Goal: Information Seeking & Learning: Learn about a topic

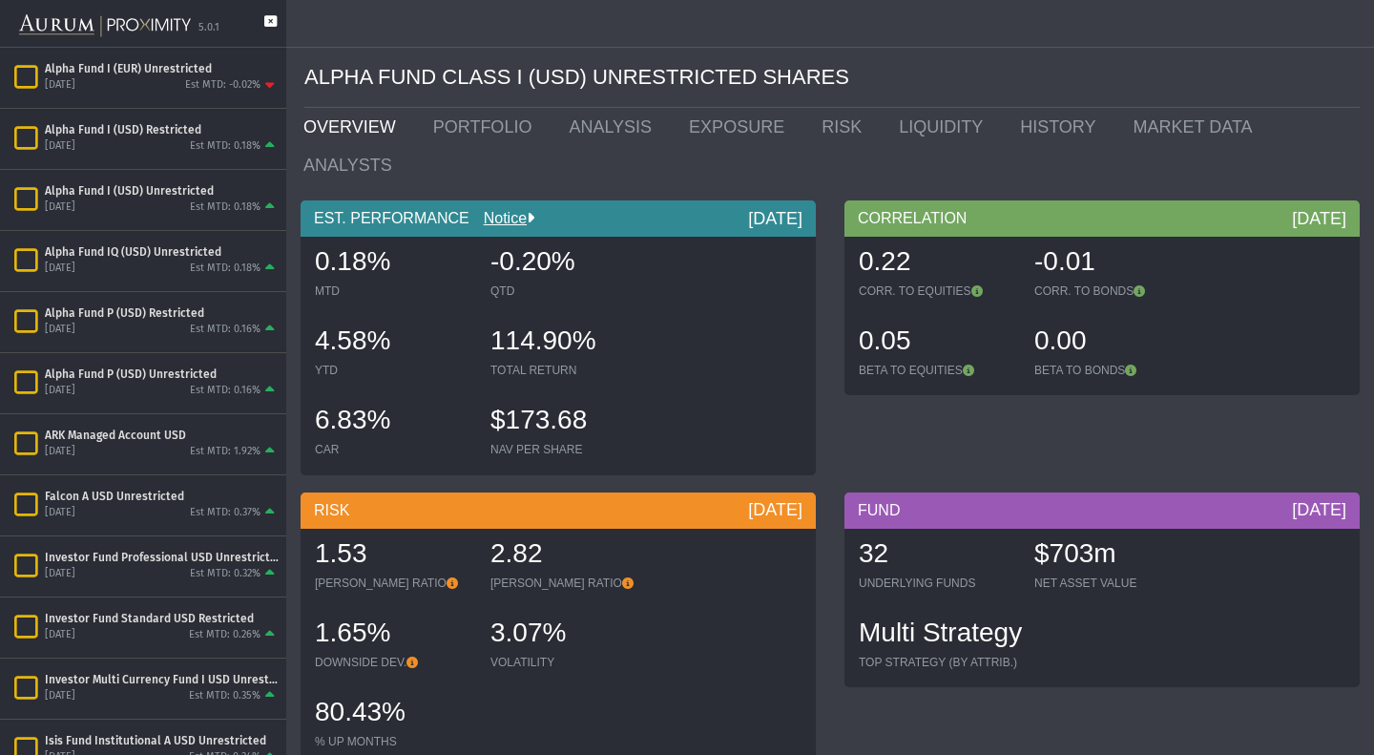
click at [266, 24] on icon at bounding box center [270, 30] width 12 height 31
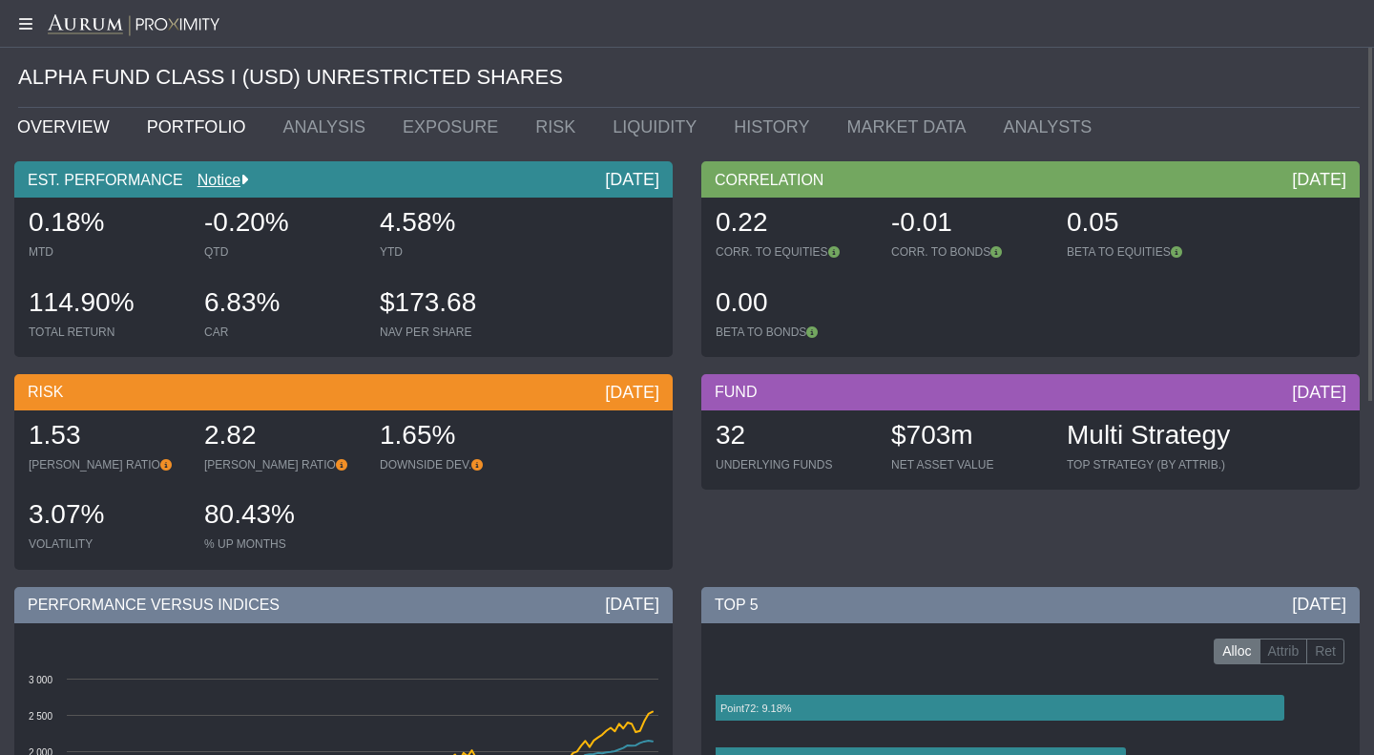
click at [176, 111] on link "PORTFOLIO" at bounding box center [201, 127] width 136 height 38
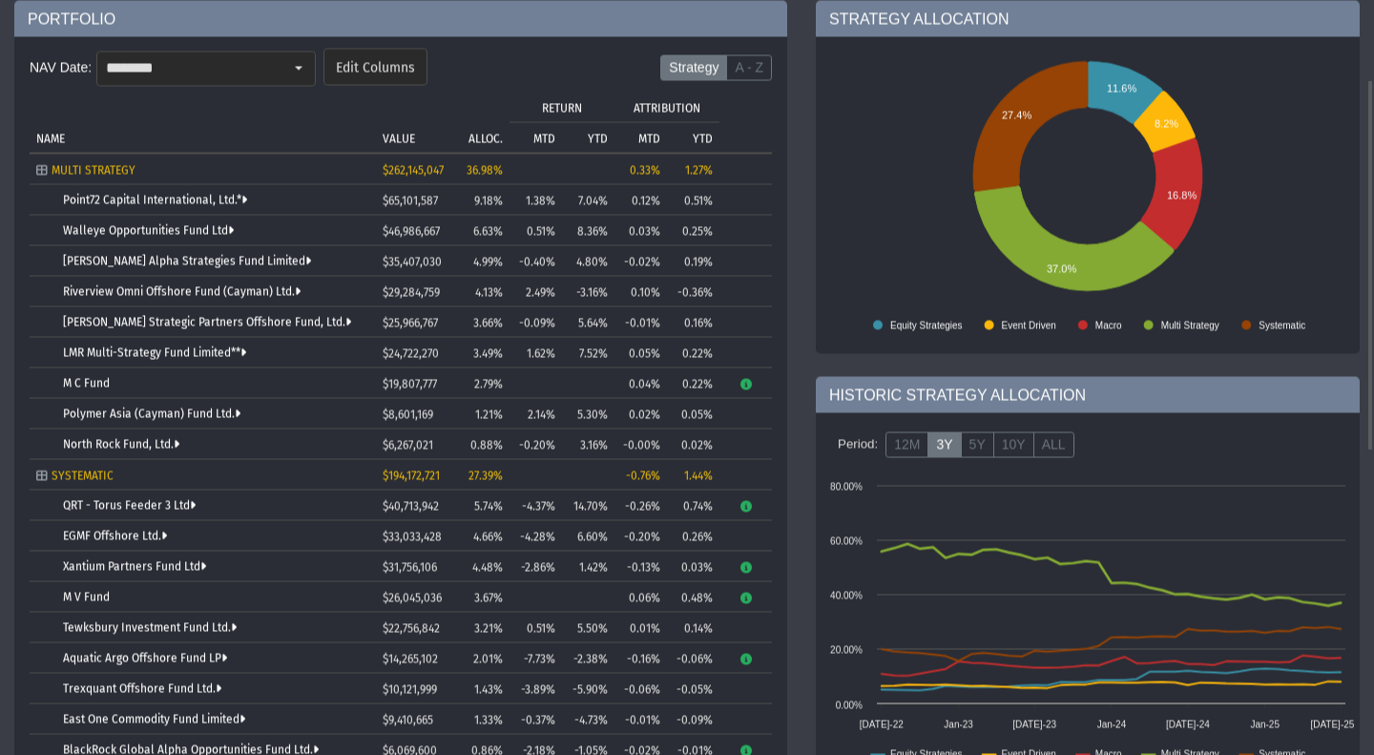
scroll to position [161, 0]
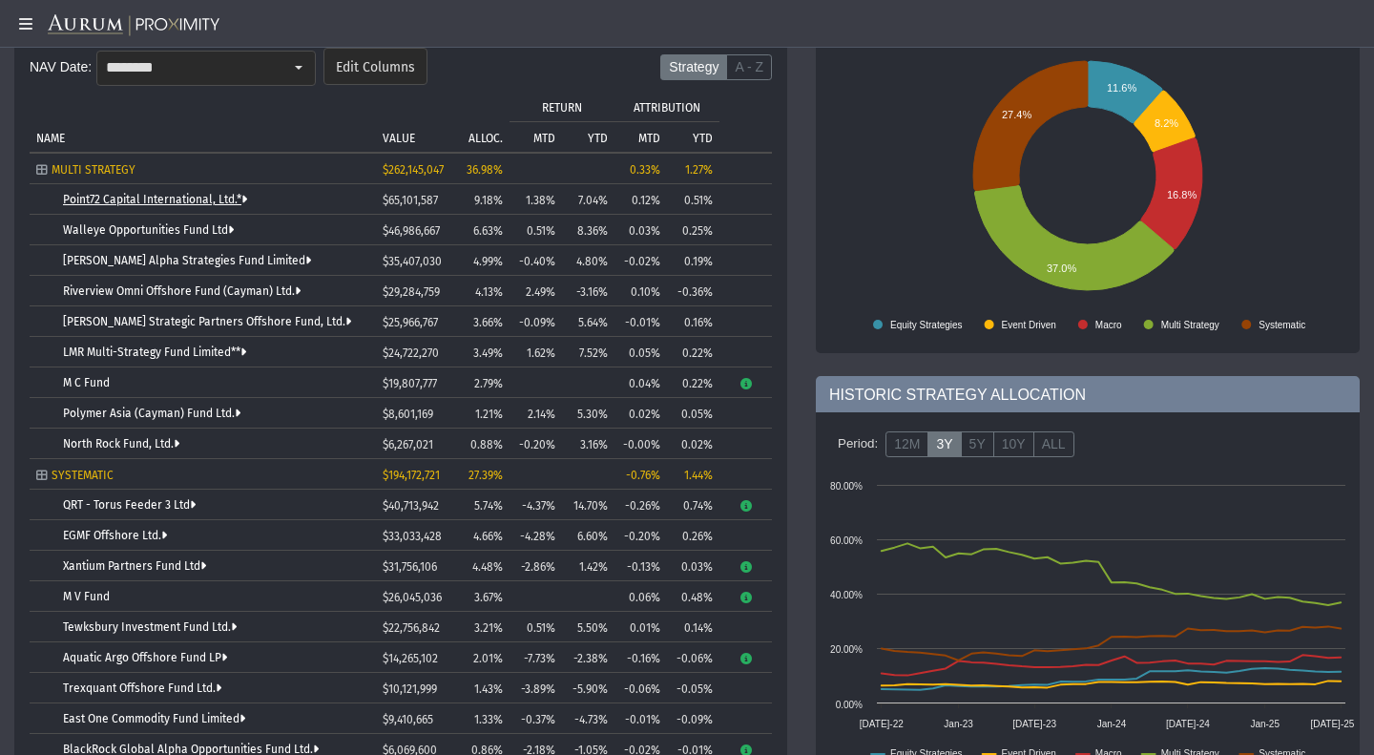
click at [211, 194] on link "Point72 Capital International, Ltd.*" at bounding box center [155, 199] width 184 height 13
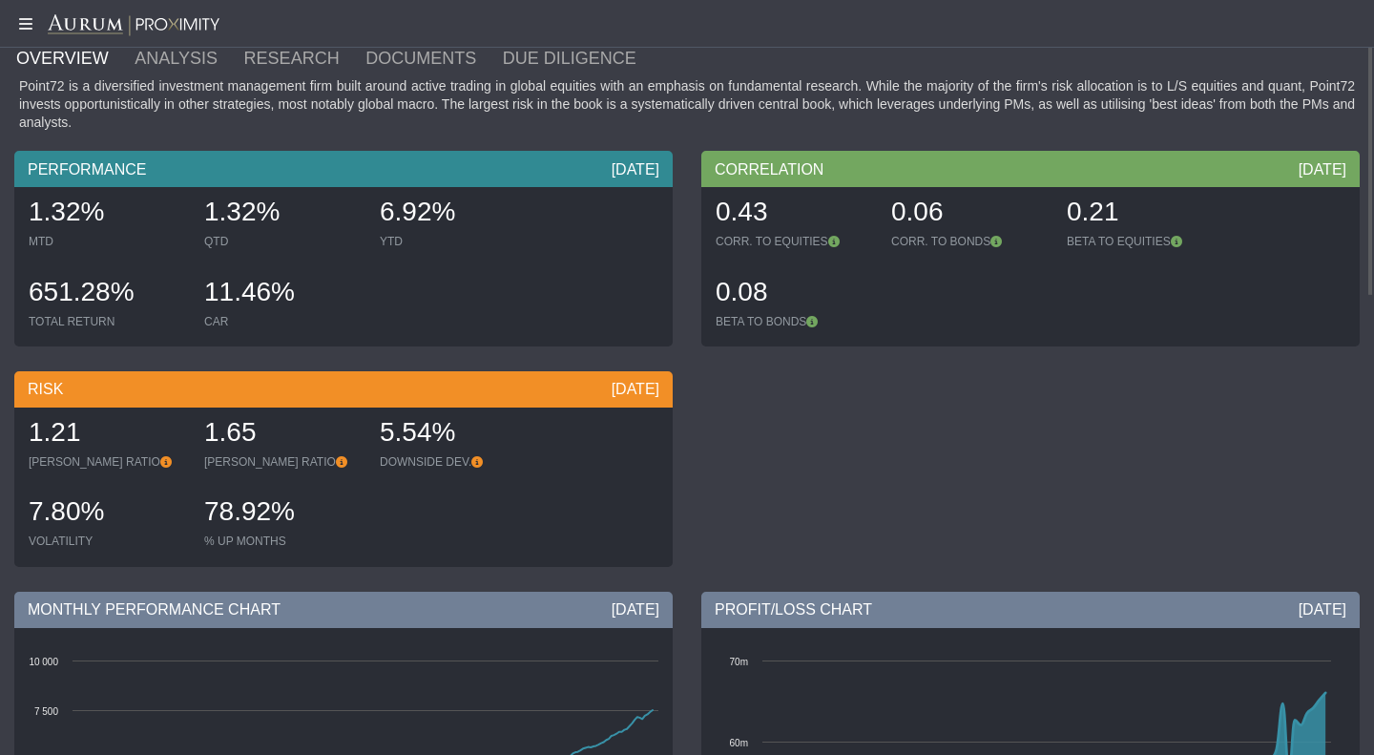
scroll to position [24, 0]
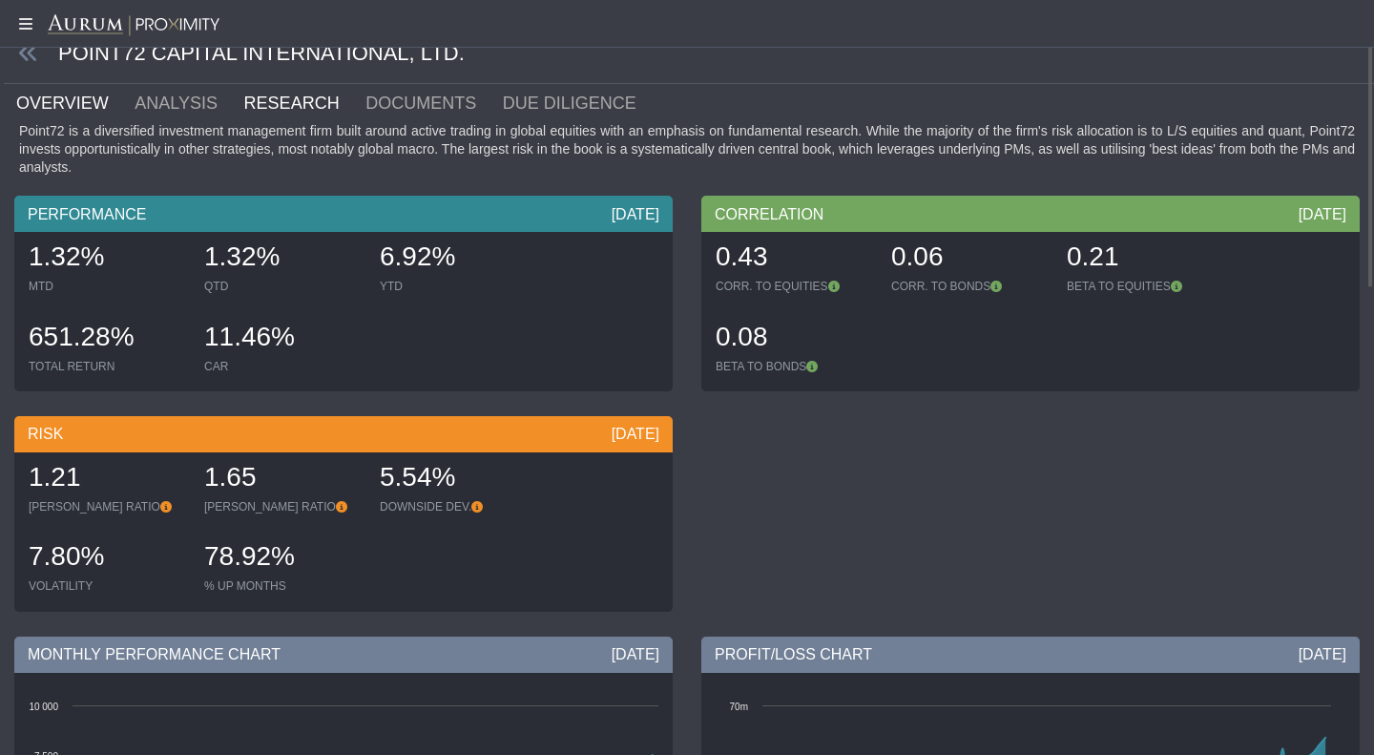
click at [295, 99] on link "RESEARCH" at bounding box center [303, 103] width 122 height 38
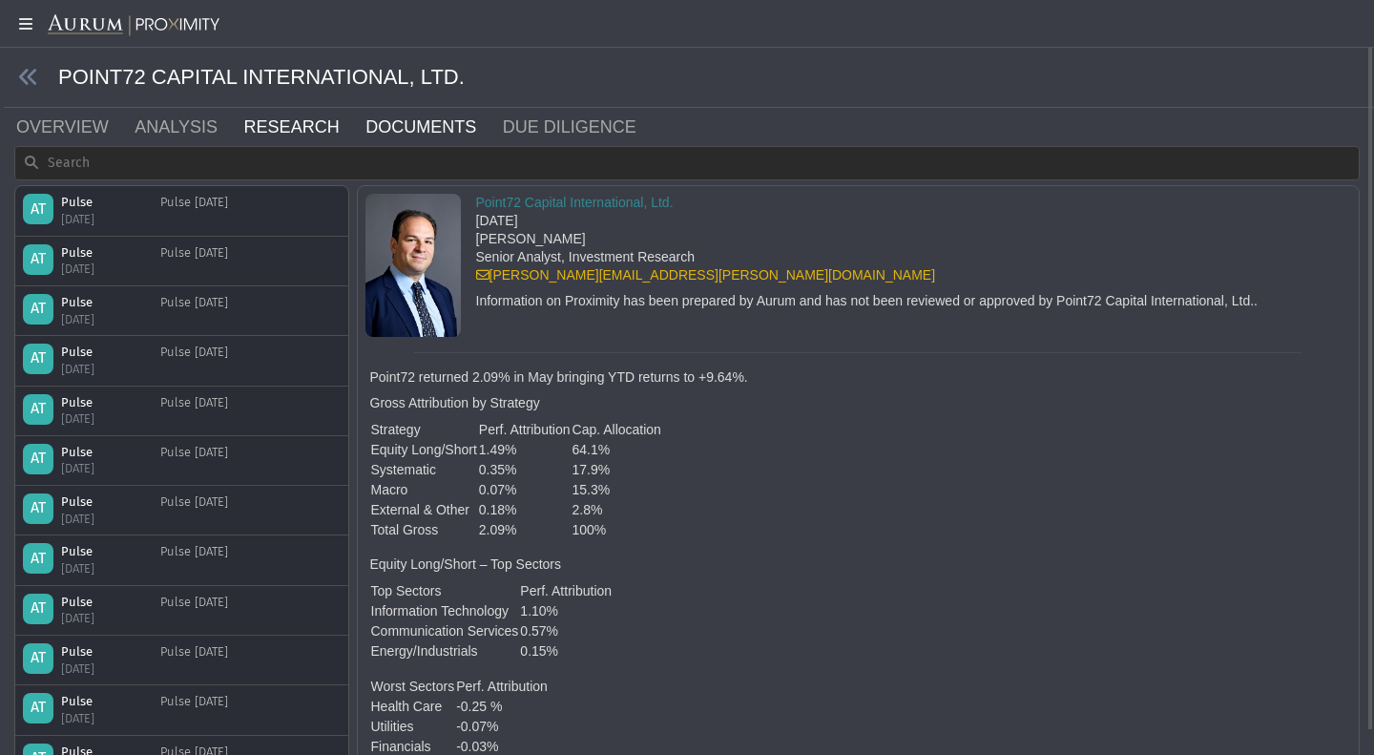
click at [393, 117] on link "DOCUMENTS" at bounding box center [431, 127] width 137 height 38
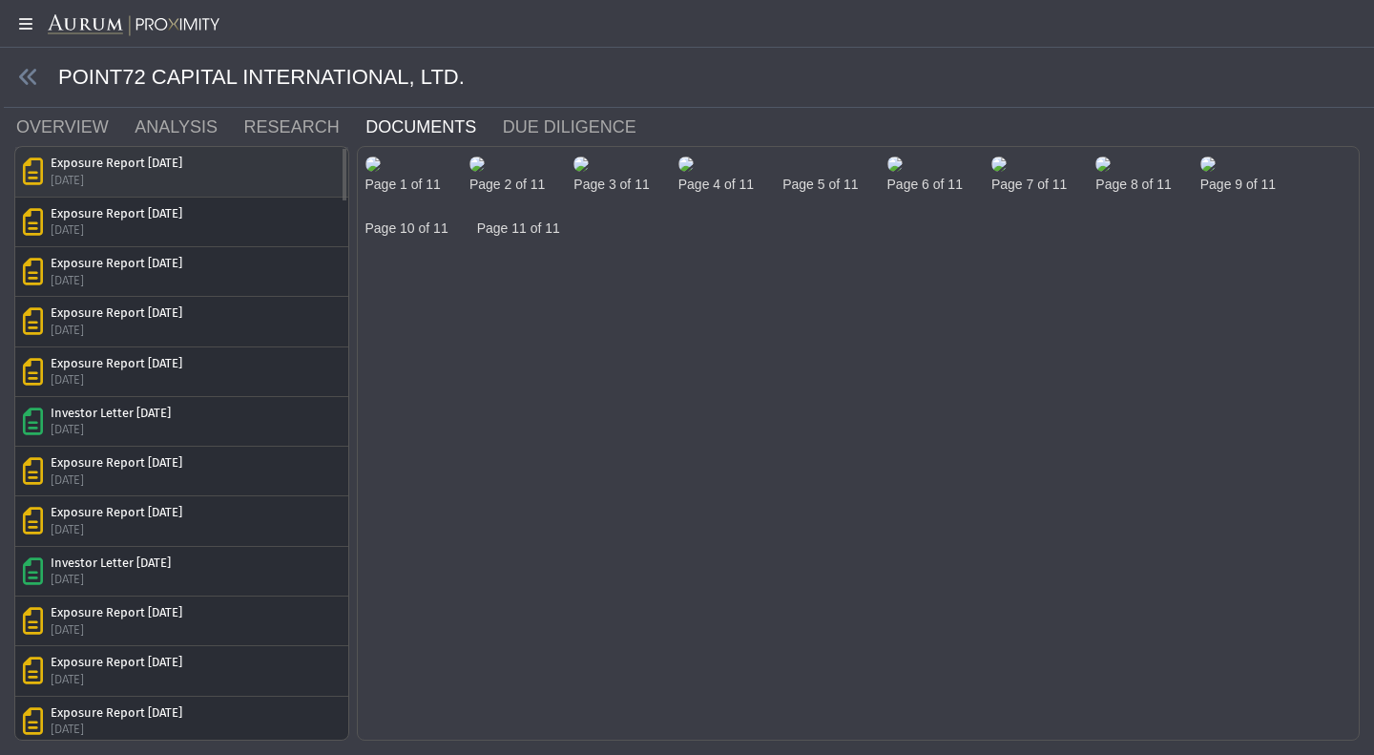
click at [194, 175] on div "Exposure Report [DATE] [DATE]" at bounding box center [182, 171] width 318 height 33
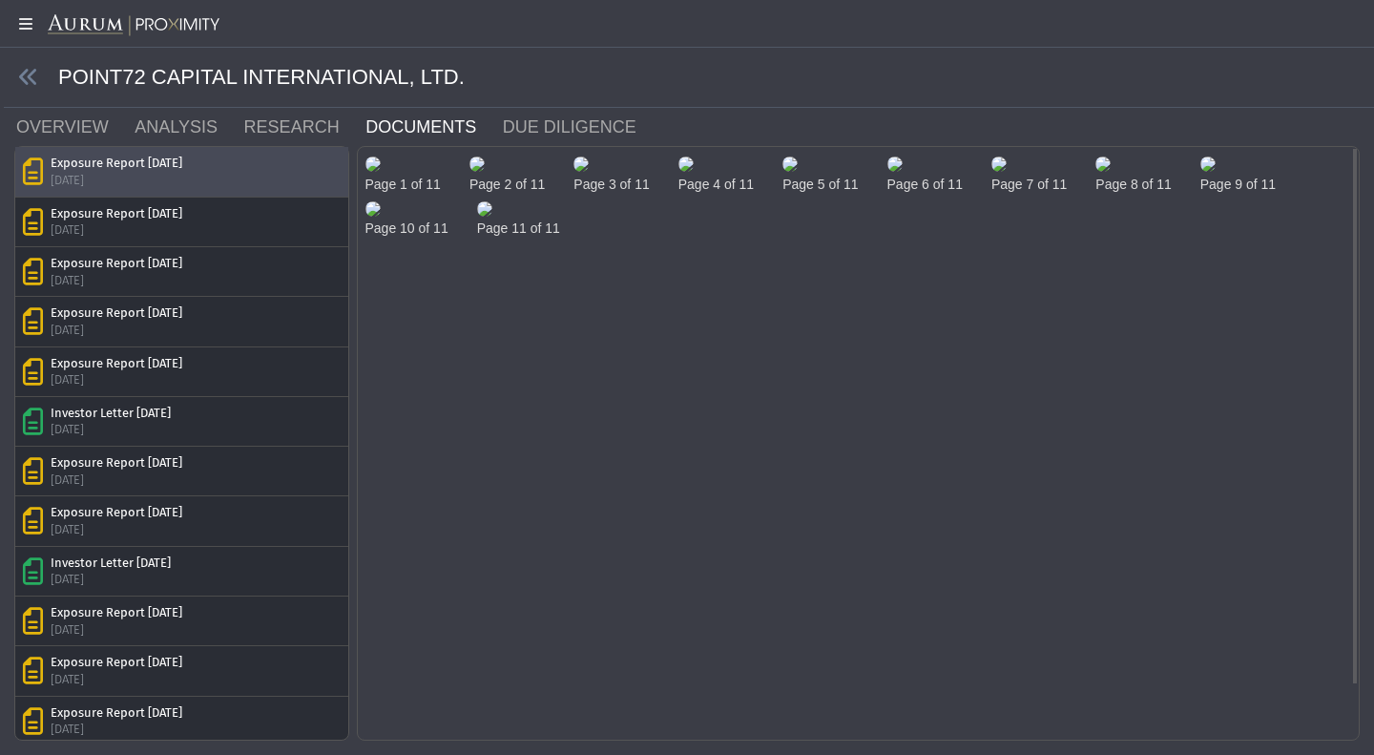
click at [381, 172] on img at bounding box center [372, 163] width 15 height 15
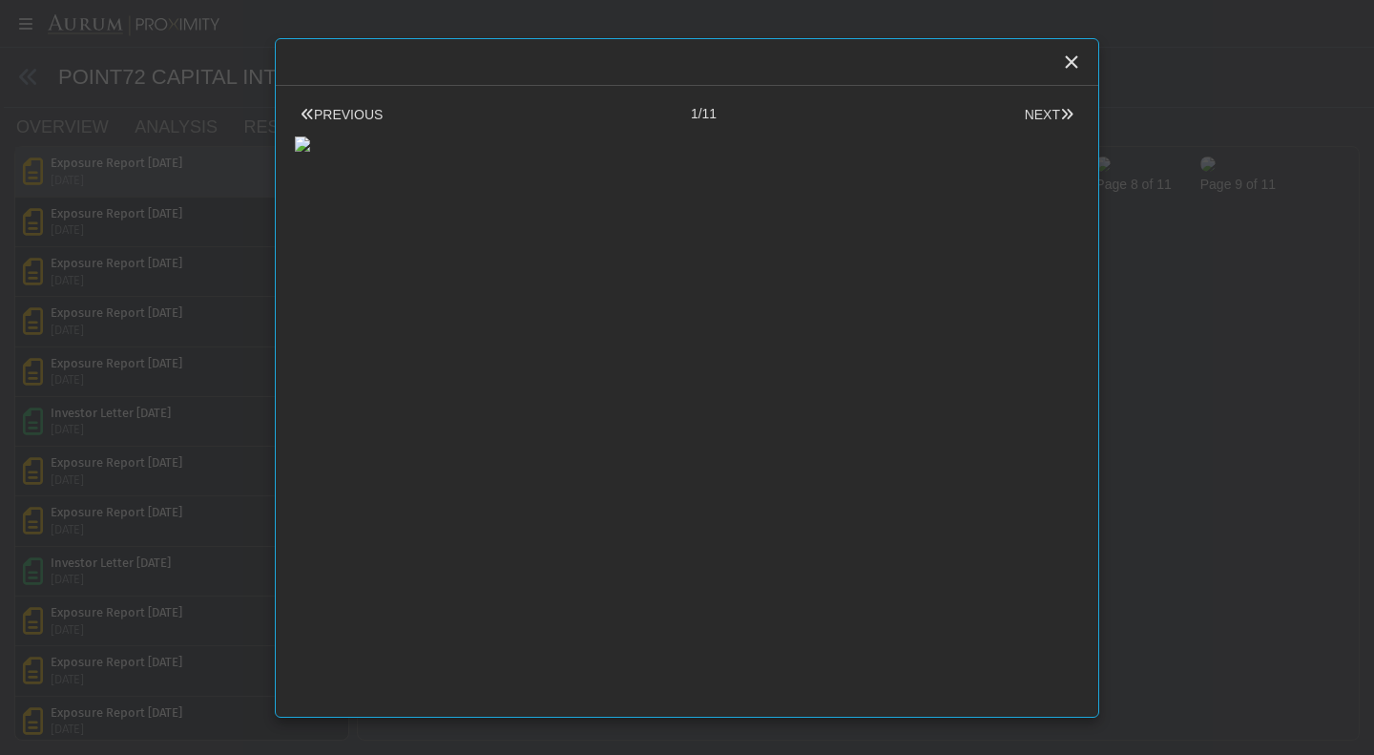
click at [104, 424] on body "5.0.1 Pull down to refresh... Release to refresh... Refreshing... Alpha Fund I …" at bounding box center [687, 377] width 1374 height 755
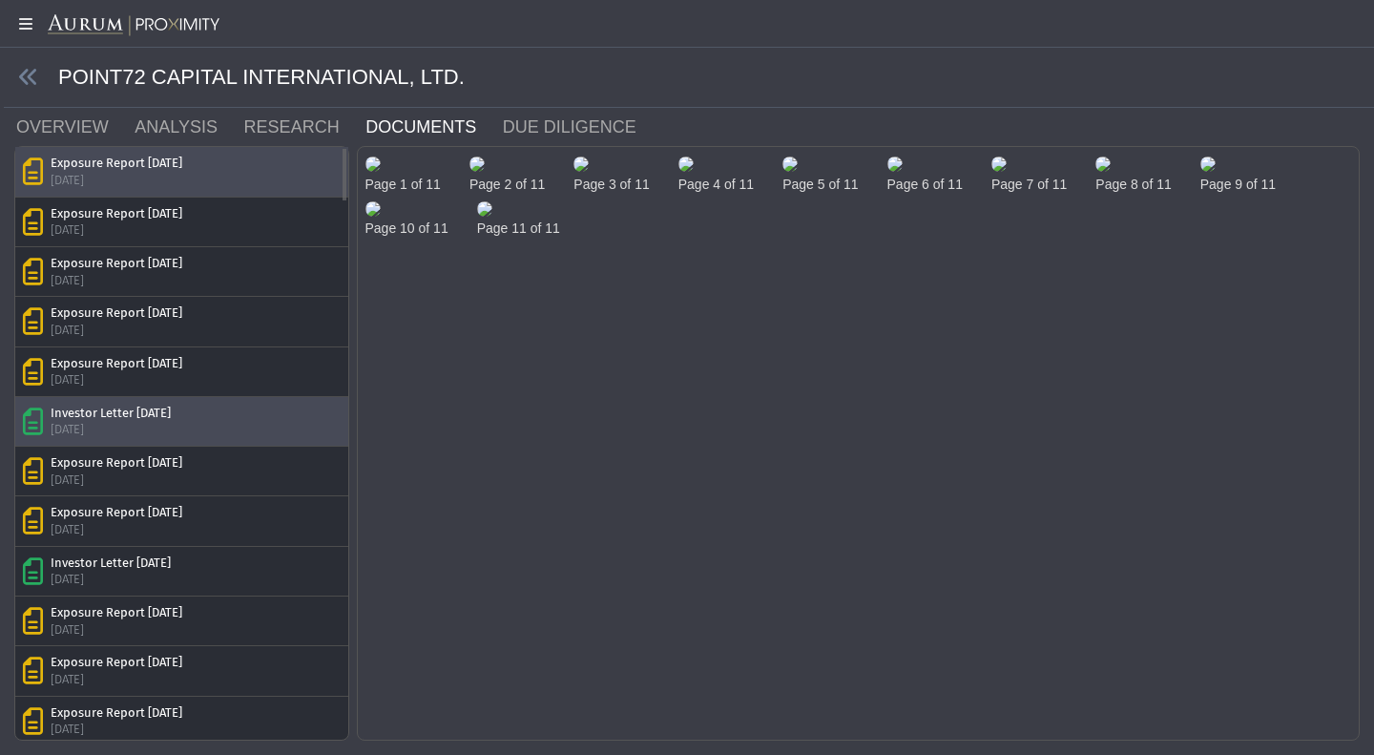
click at [134, 418] on div "Investor Letter [DATE]" at bounding box center [111, 413] width 120 height 17
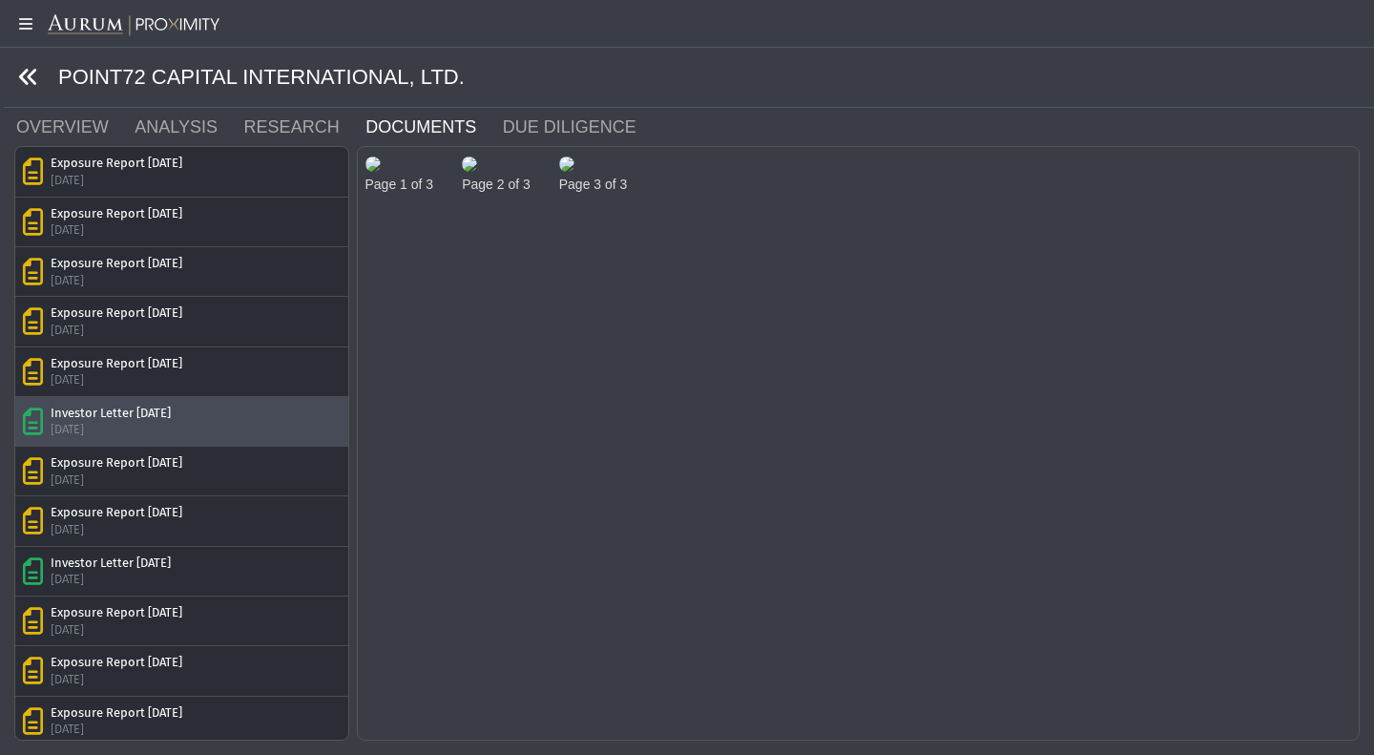
click at [38, 70] on icon at bounding box center [28, 77] width 21 height 21
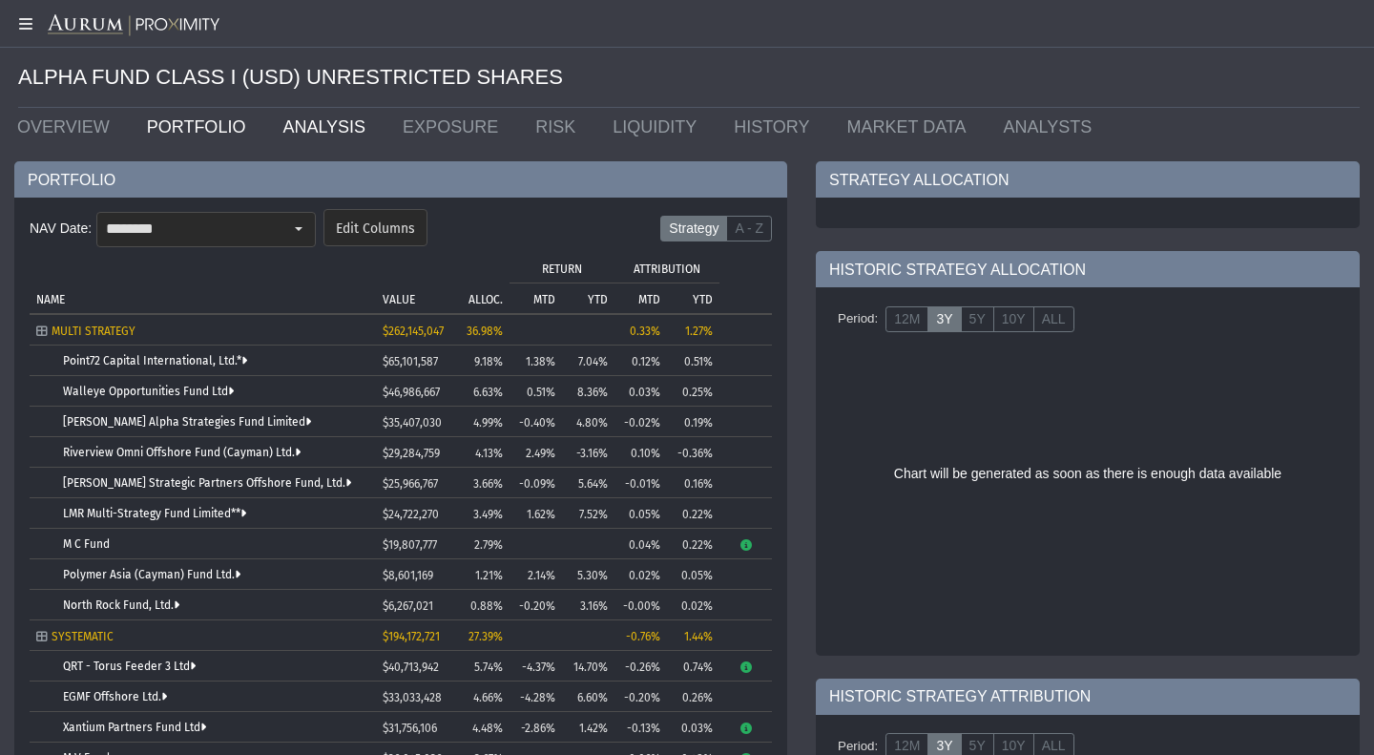
click at [281, 126] on link "ANALYSIS" at bounding box center [328, 127] width 120 height 38
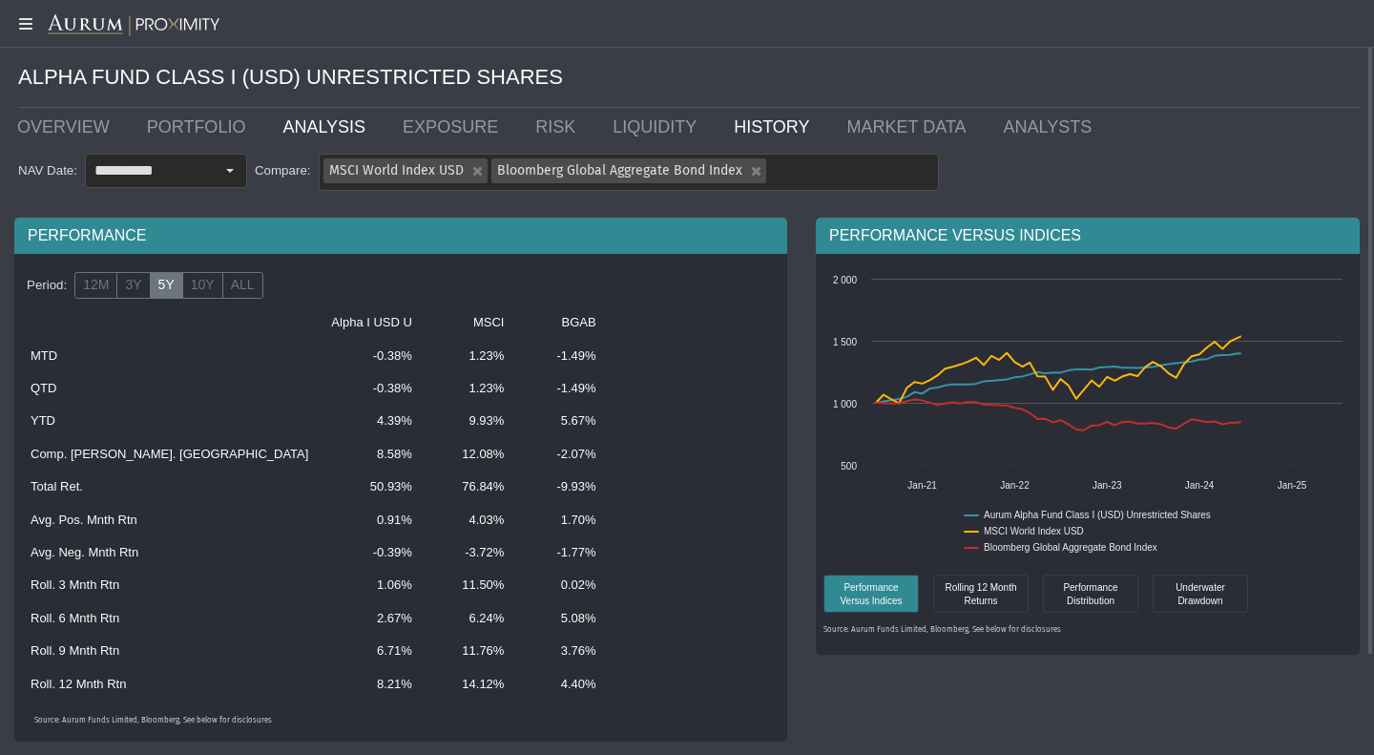
click at [719, 121] on link "HISTORY" at bounding box center [775, 127] width 113 height 38
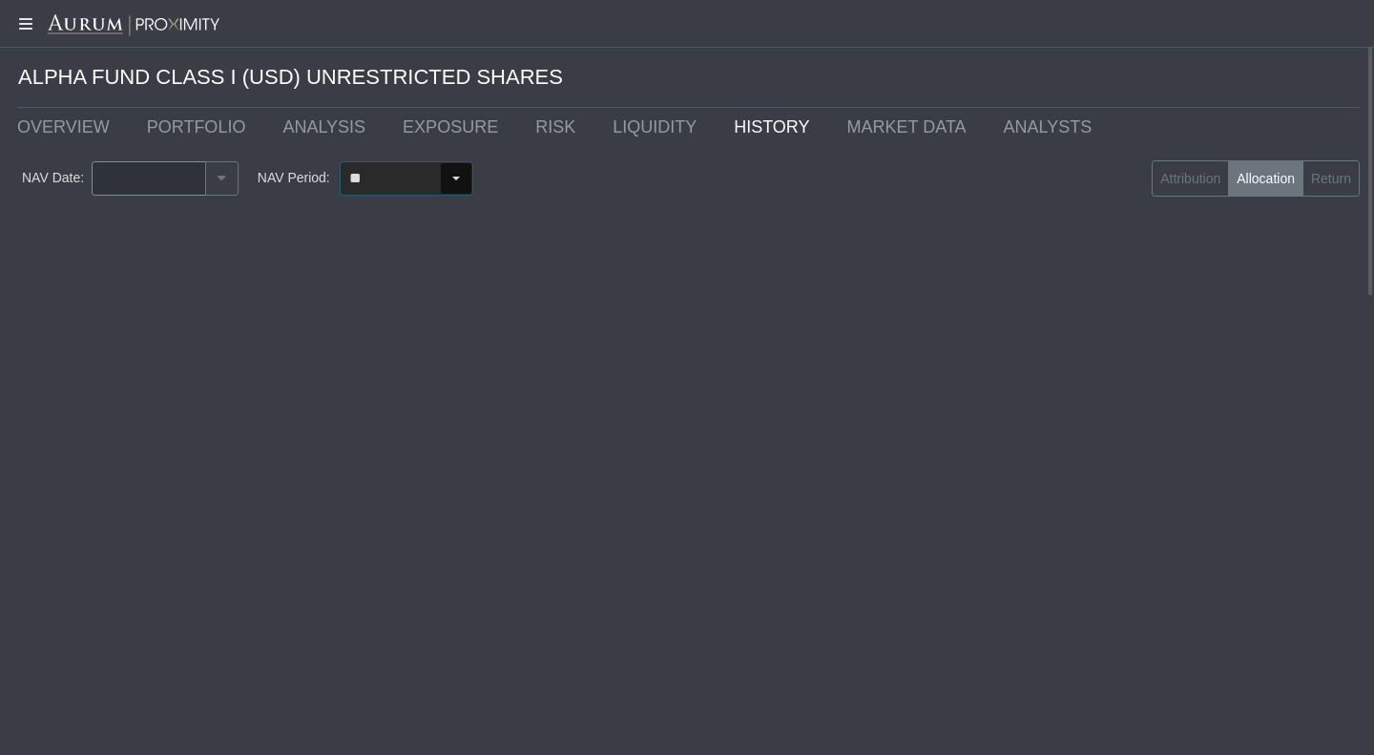
click at [413, 190] on input "**" at bounding box center [390, 178] width 99 height 32
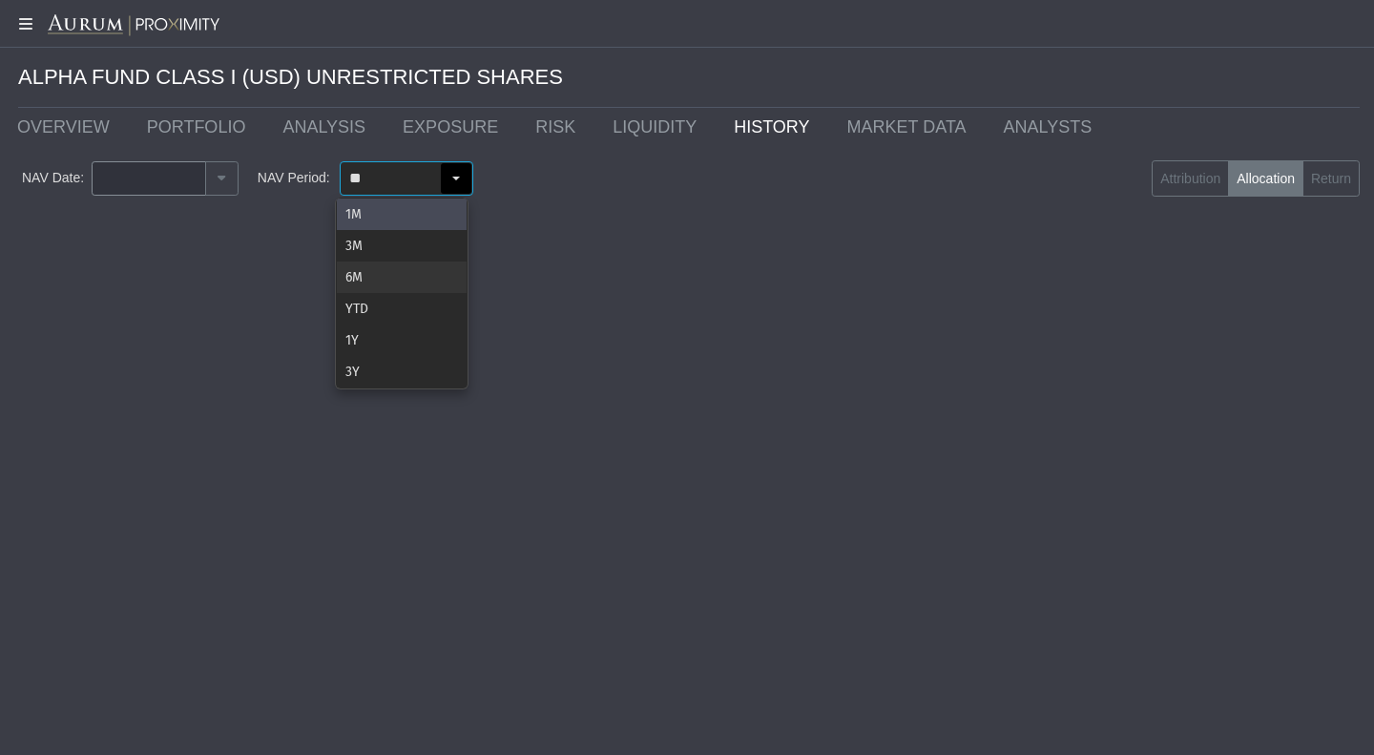
type input "********"
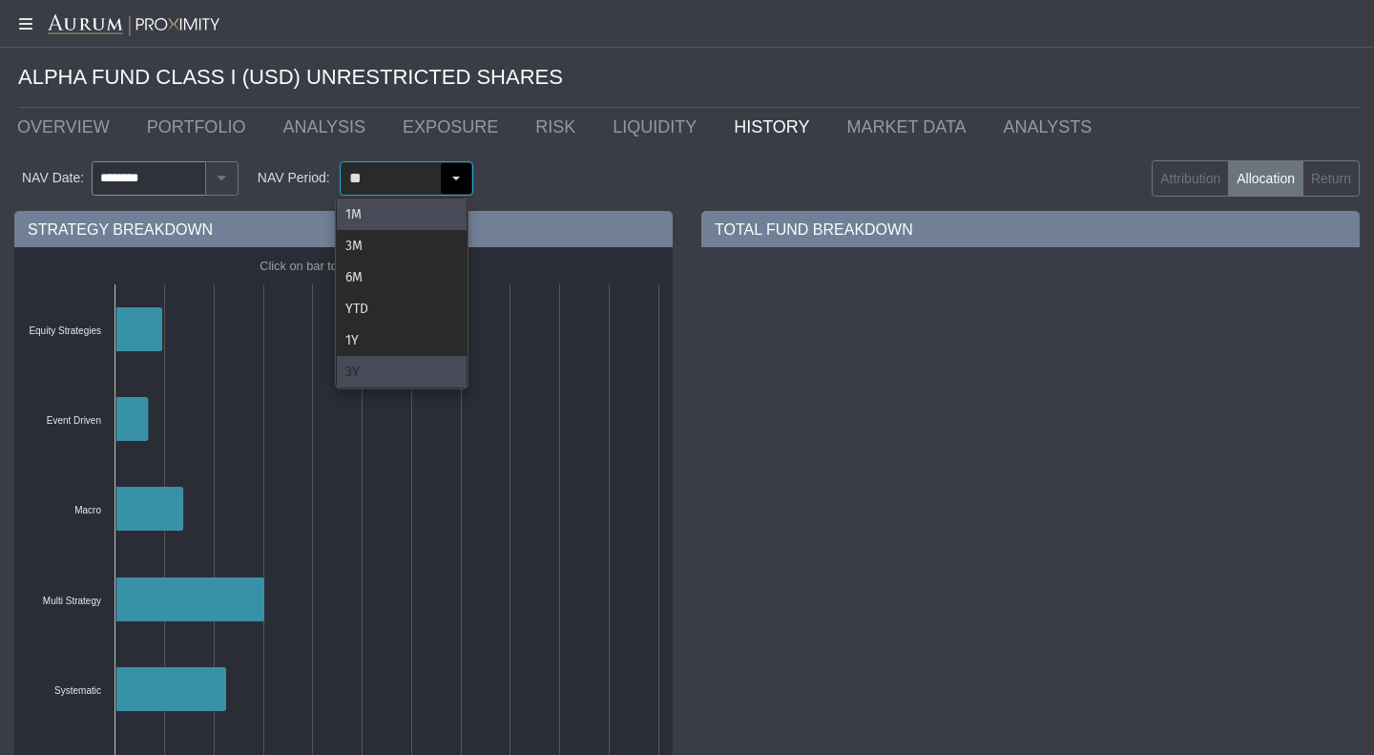
click at [370, 370] on div "3Y" at bounding box center [402, 371] width 130 height 31
type input "**"
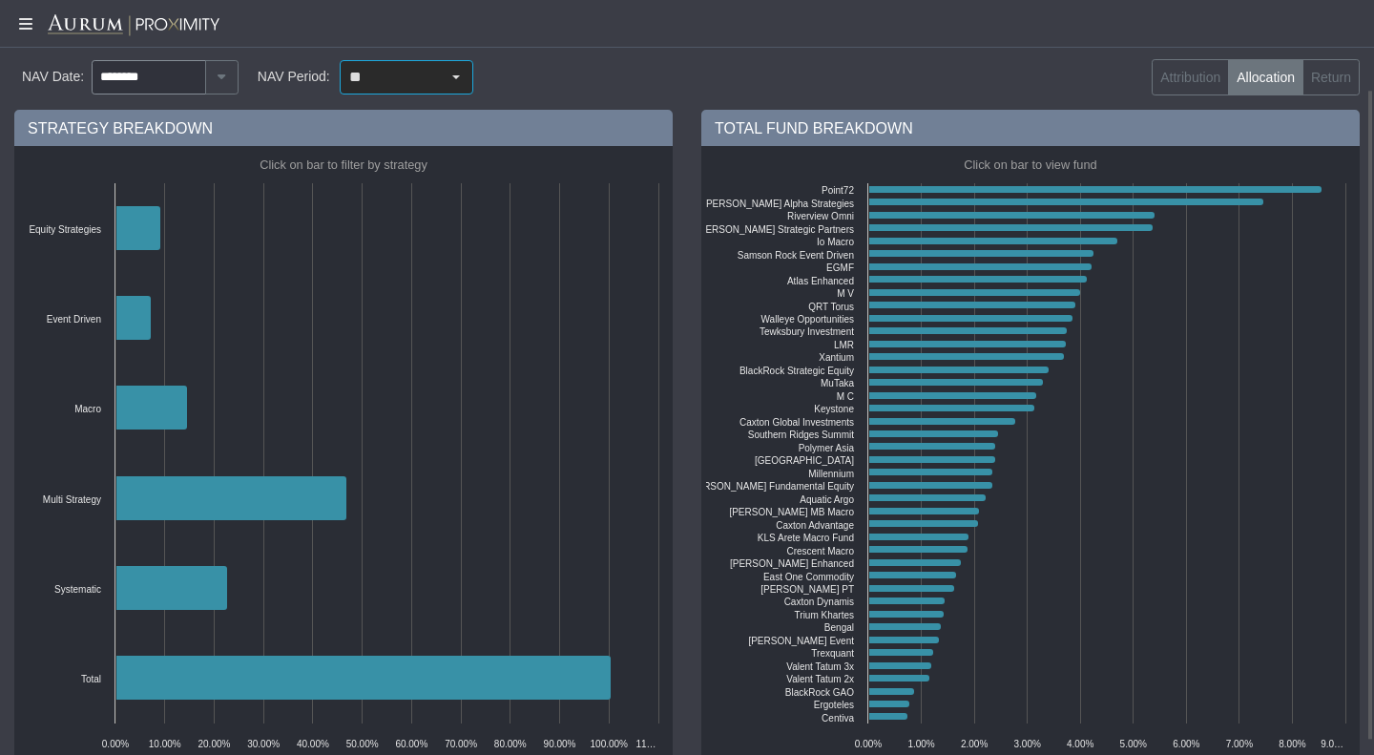
scroll to position [104, 0]
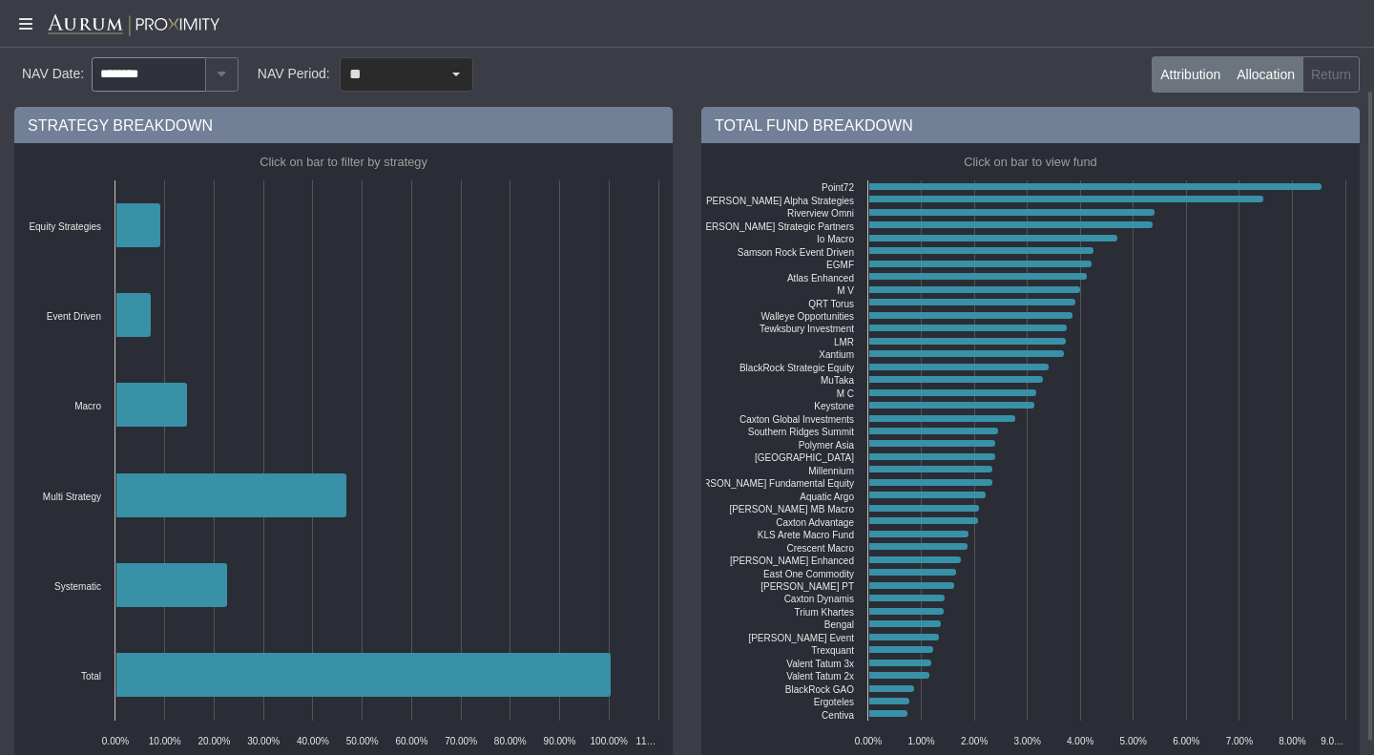
click at [1181, 81] on label "Attribution" at bounding box center [1190, 74] width 77 height 36
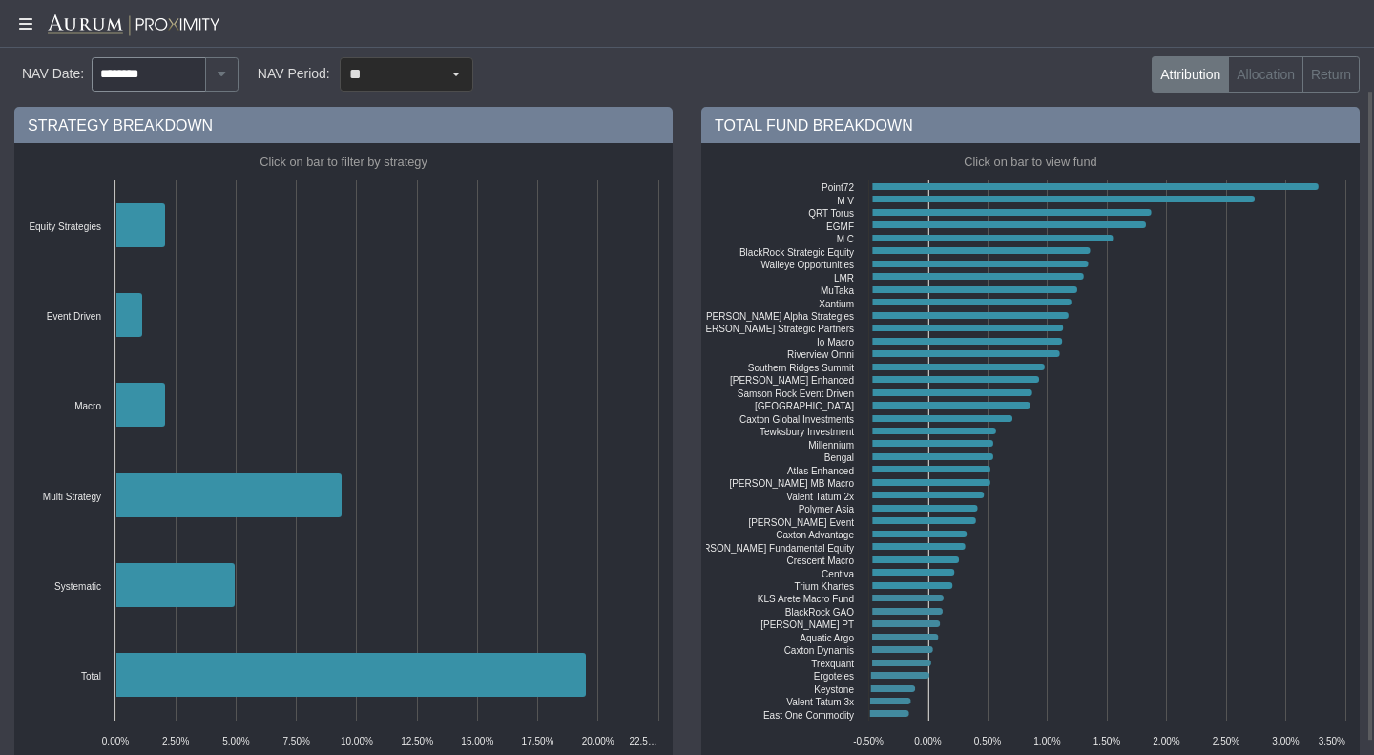
click at [1163, 83] on label "Attribution" at bounding box center [1190, 74] width 77 height 36
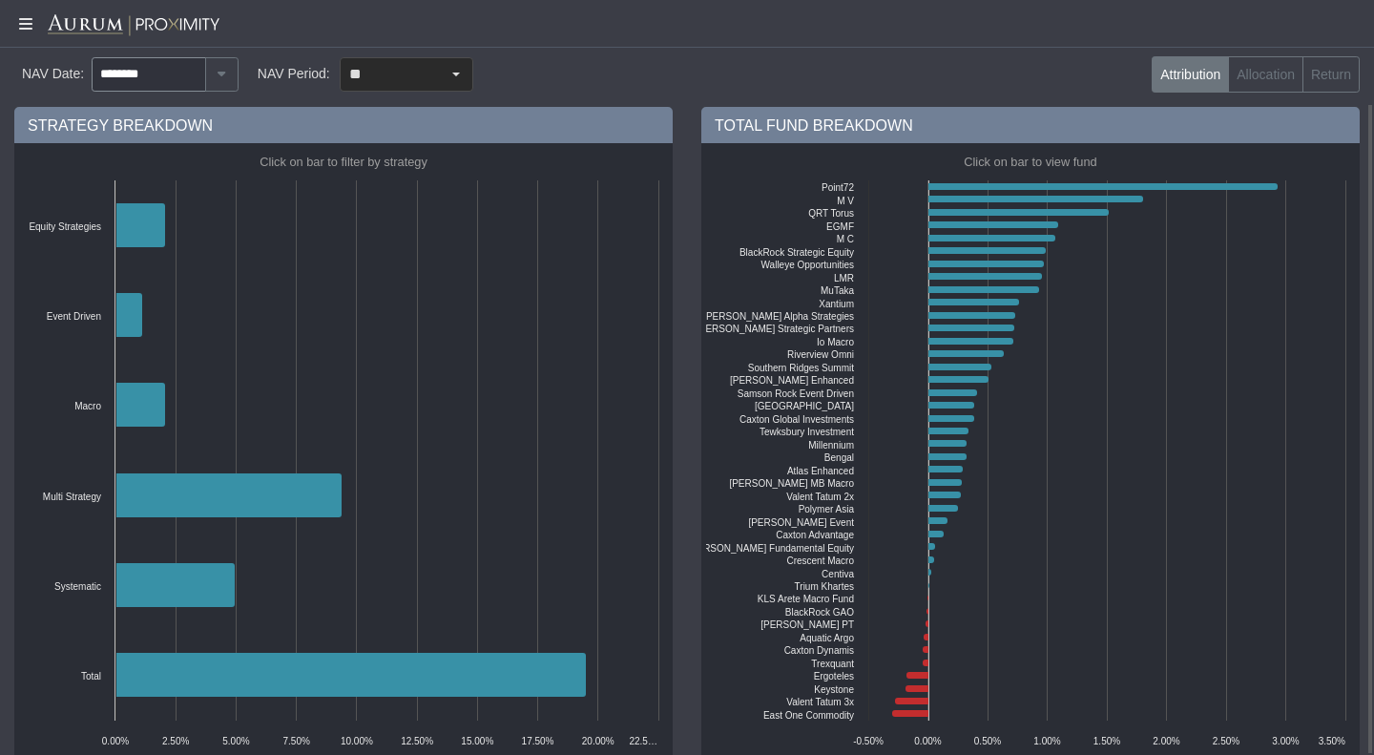
scroll to position [119, 0]
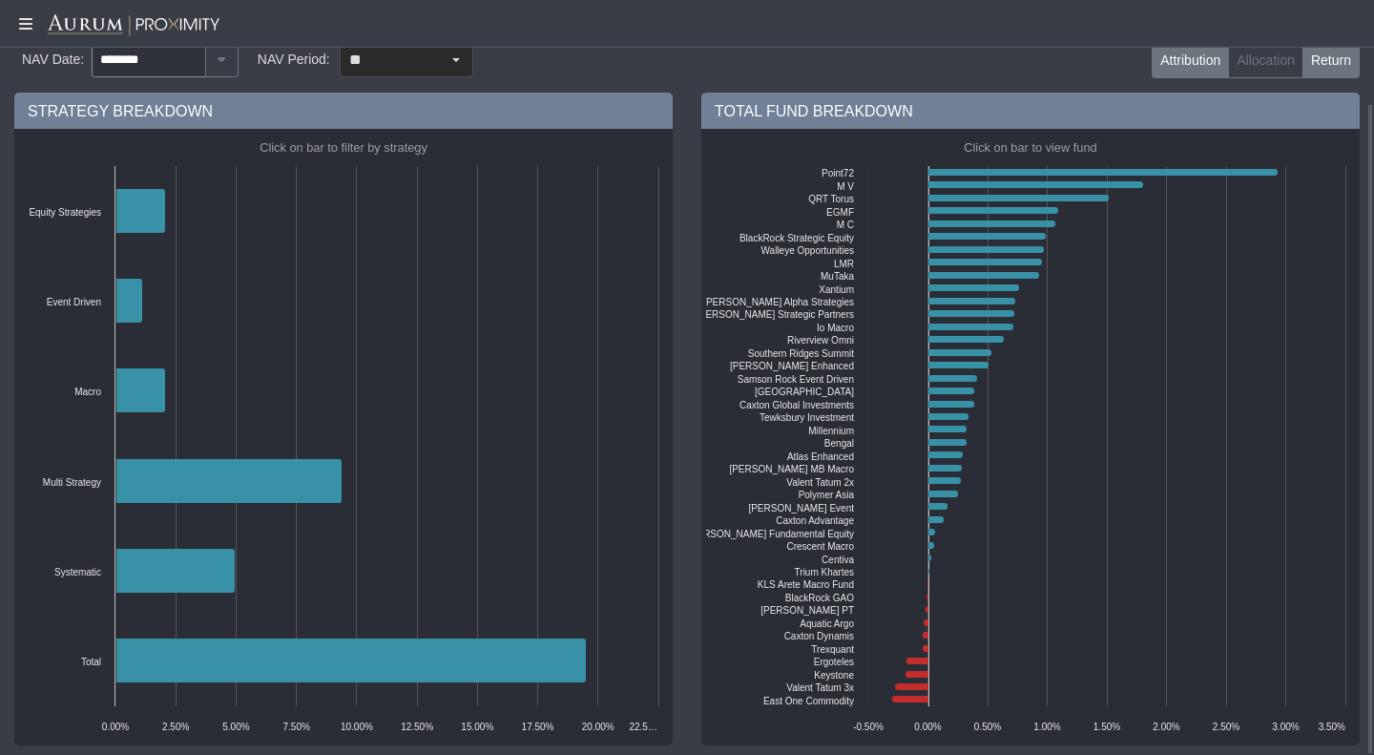
click at [1325, 65] on label "Return" at bounding box center [1330, 60] width 57 height 36
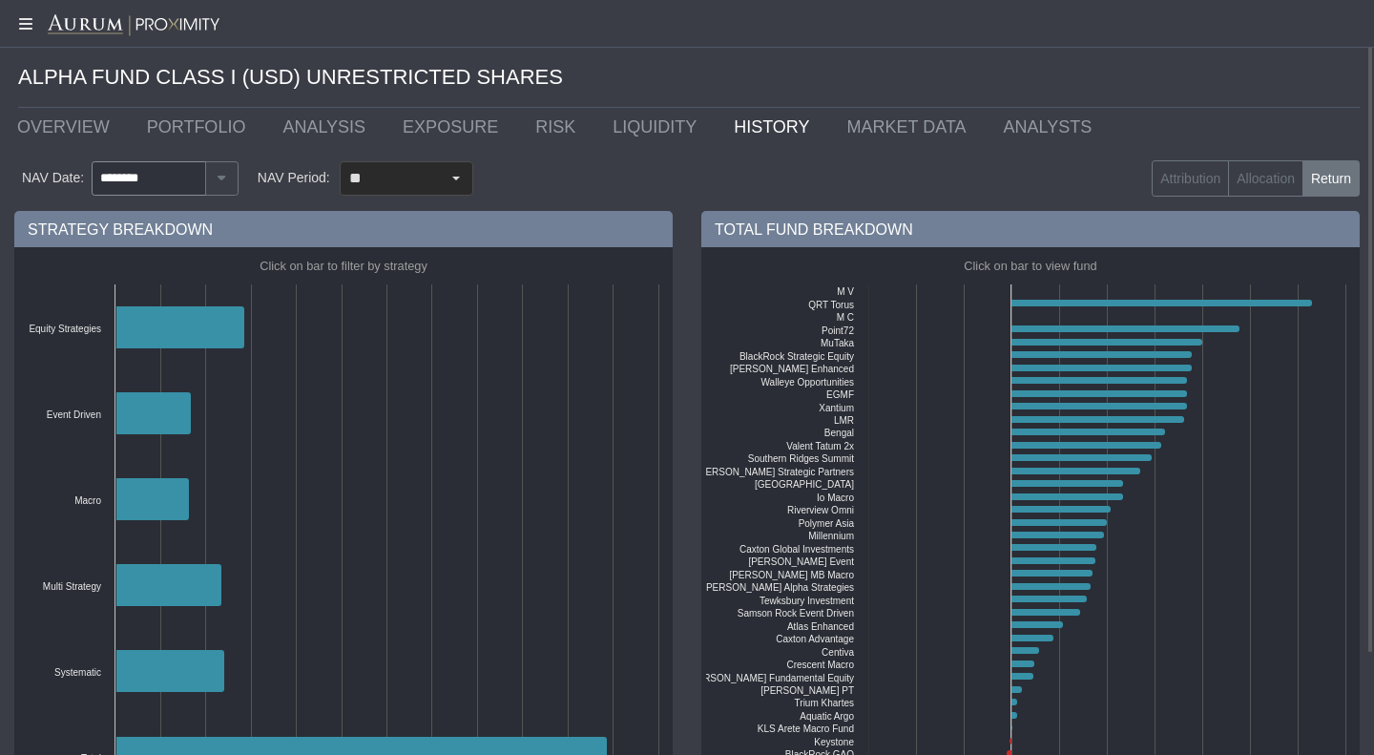
scroll to position [2, 0]
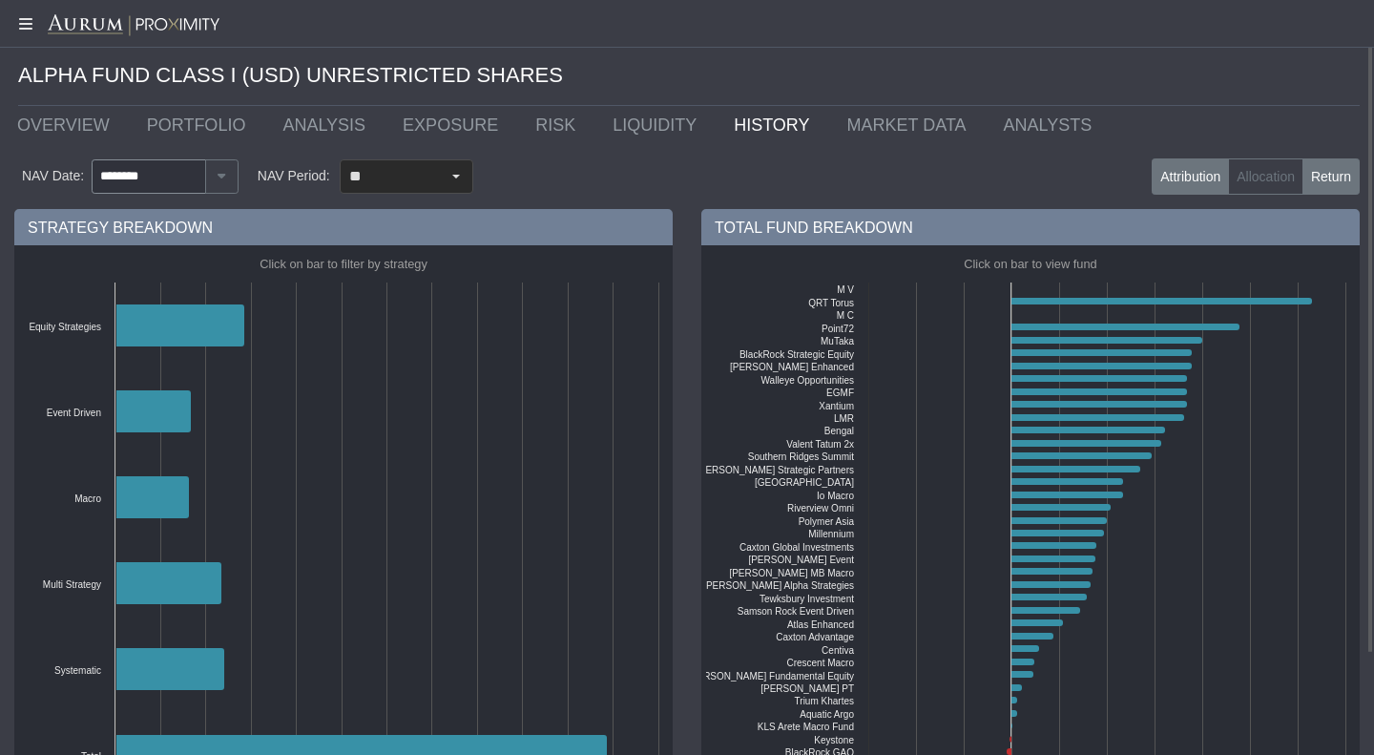
click at [1191, 177] on label "Attribution" at bounding box center [1190, 176] width 77 height 36
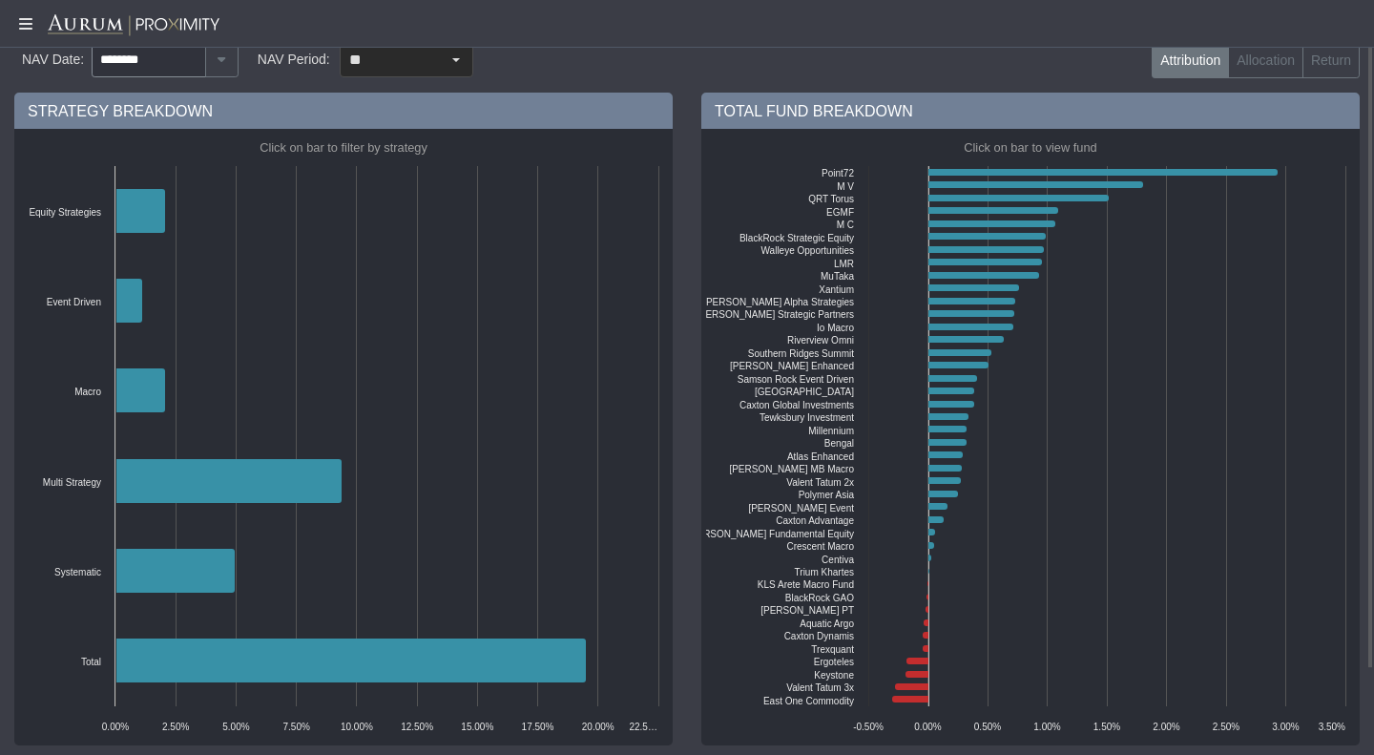
scroll to position [0, 0]
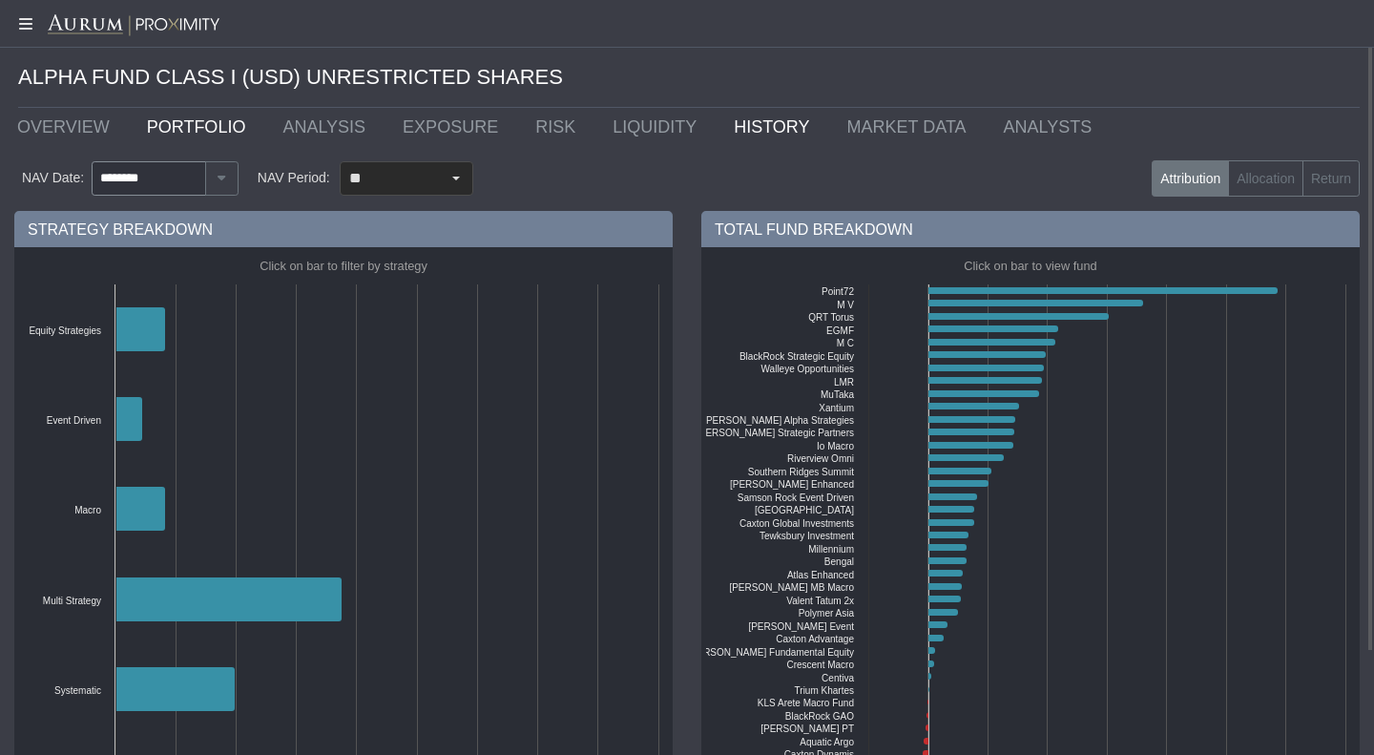
click at [178, 137] on link "PORTFOLIO" at bounding box center [201, 127] width 136 height 38
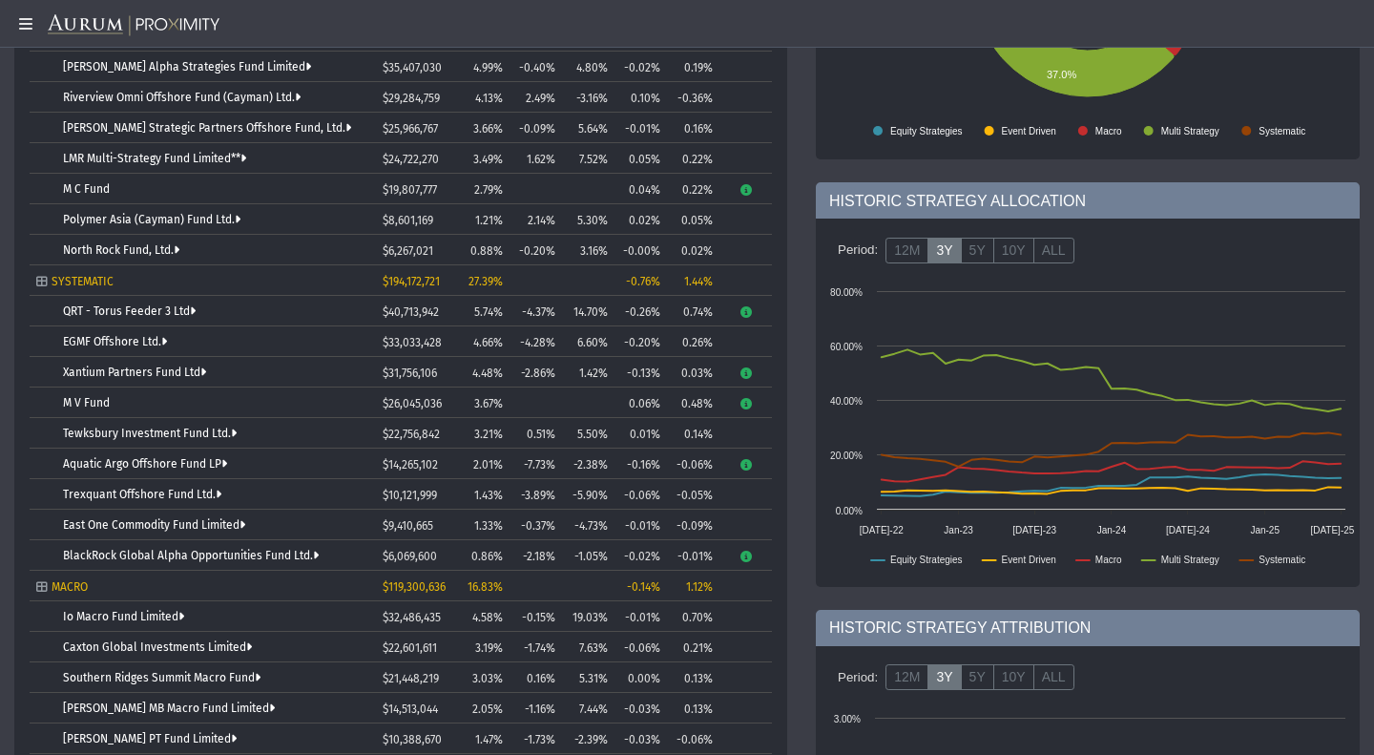
scroll to position [358, 0]
